Goal: Task Accomplishment & Management: Manage account settings

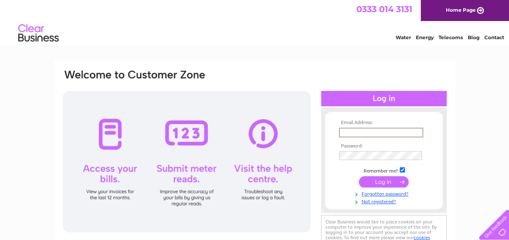
click at [341, 132] on input "text" at bounding box center [381, 133] width 84 height 10
type input "[EMAIL_ADDRESS][DOMAIN_NAME]"
click at [376, 185] on input "submit" at bounding box center [384, 182] width 50 height 11
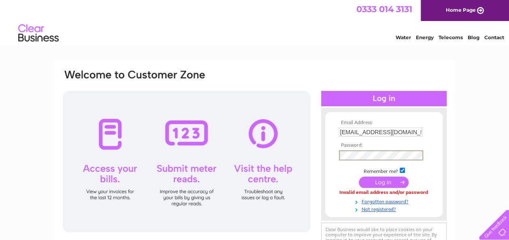
click at [376, 180] on input "submit" at bounding box center [384, 182] width 50 height 11
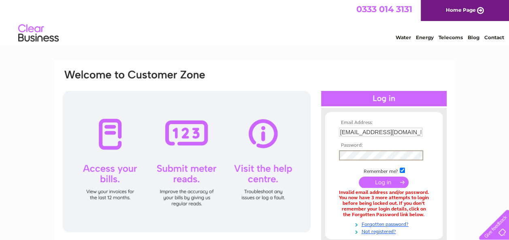
click at [368, 182] on input "submit" at bounding box center [384, 182] width 50 height 11
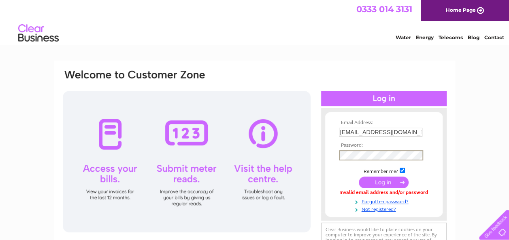
click at [370, 182] on input "submit" at bounding box center [384, 182] width 50 height 11
